Goal: Transaction & Acquisition: Purchase product/service

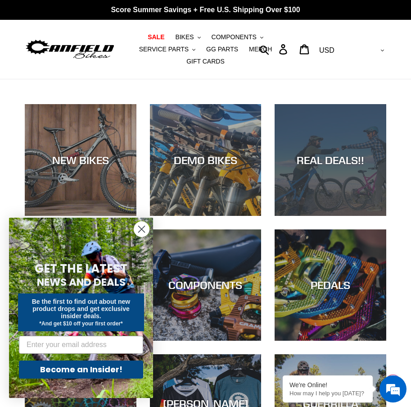
click at [343, 153] on div "REAL DEALS!!" at bounding box center [331, 159] width 112 height 13
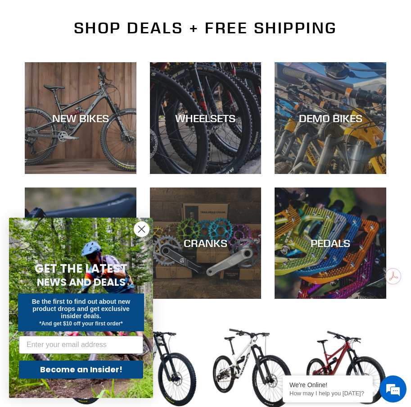
scroll to position [225, 0]
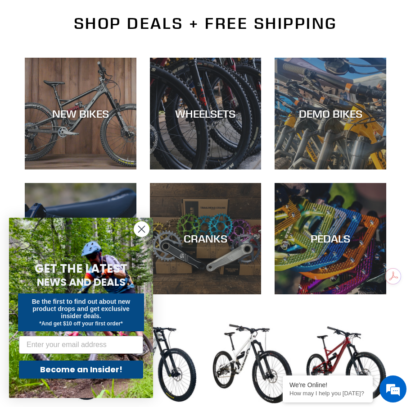
click at [140, 231] on icon "Close dialog" at bounding box center [142, 229] width 6 height 6
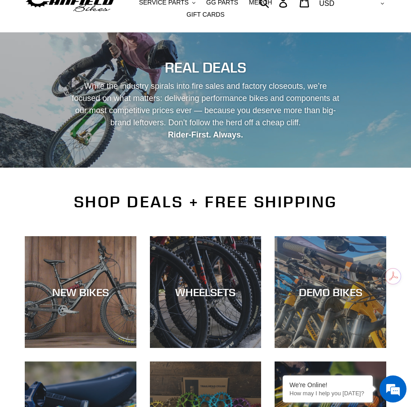
scroll to position [45, 0]
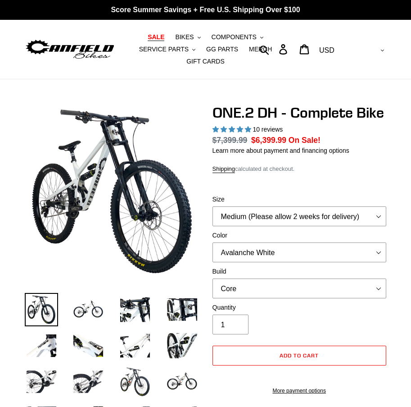
select select "highest-rating"
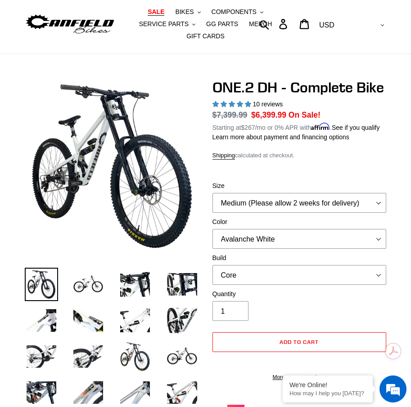
scroll to position [45, 0]
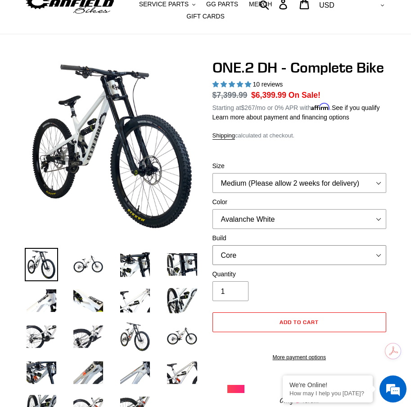
click at [274, 245] on select "Core Pro" at bounding box center [300, 255] width 174 height 20
select select "Pro"
click at [213, 245] on select "Core Pro" at bounding box center [300, 255] width 174 height 20
click at [275, 272] on div "Quantity 1" at bounding box center [300, 285] width 174 height 32
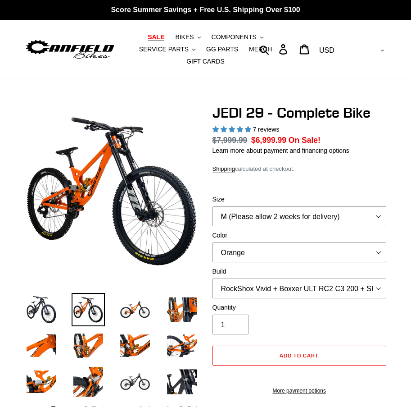
select select "highest-rating"
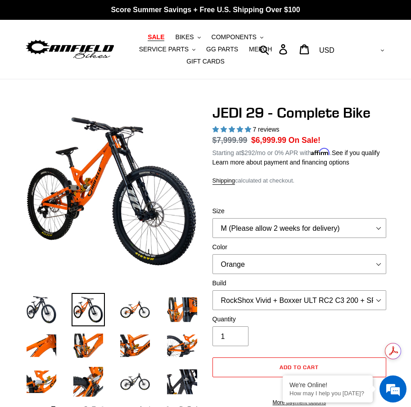
click at [148, 37] on span "SALE" at bounding box center [156, 37] width 17 height 8
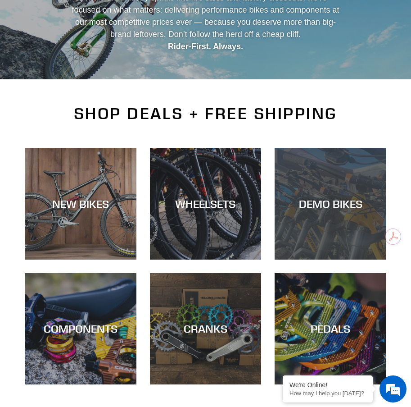
click at [329, 197] on div "DEMO BIKES" at bounding box center [331, 203] width 112 height 13
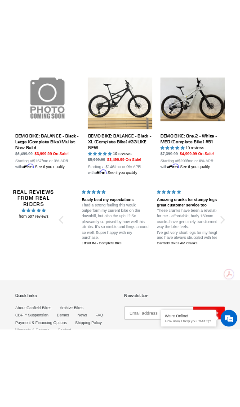
scroll to position [664, 0]
